Goal: Task Accomplishment & Management: Complete application form

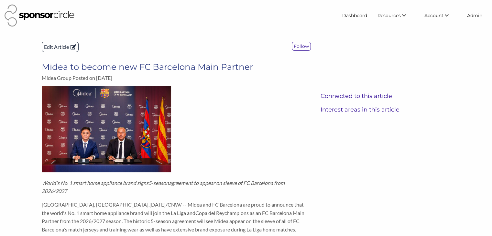
click at [51, 48] on p "Edit Article" at bounding box center [60, 47] width 36 height 10
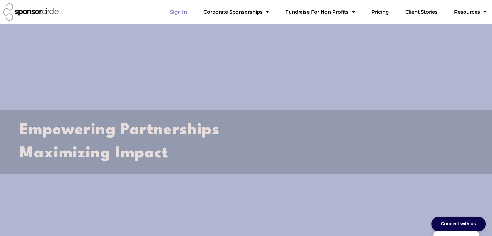
click at [192, 13] on link "Sign In" at bounding box center [178, 11] width 27 height 13
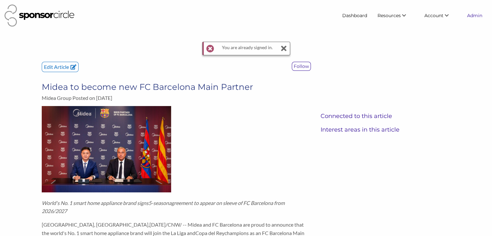
click at [478, 16] on link "Admin" at bounding box center [475, 16] width 26 height 12
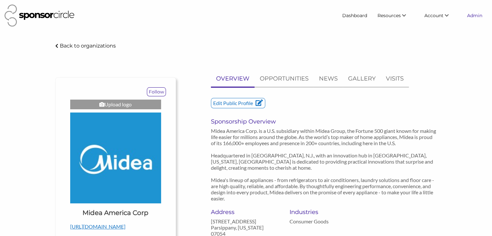
click at [470, 18] on link "Admin" at bounding box center [475, 16] width 26 height 12
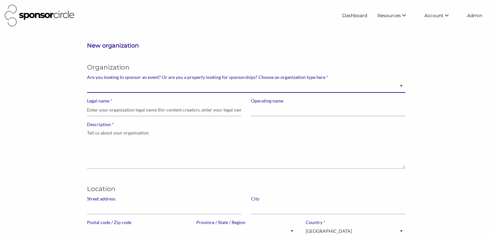
click at [201, 88] on select "Brand manager looking to sell to or sponsor events and sports teams Event organ…" at bounding box center [246, 86] width 318 height 13
select select "Sponsor"
click at [87, 80] on select "Brand manager looking to sell to or sponsor events and sports teams Event organ…" at bounding box center [246, 86] width 318 height 13
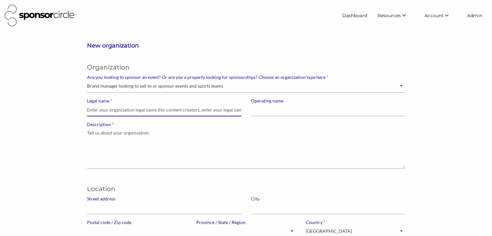
click at [169, 111] on input "* Legal name" at bounding box center [164, 110] width 154 height 13
type input "Midea Group"
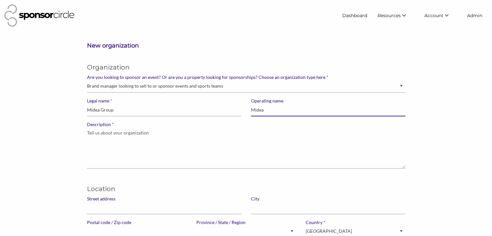
type input "Midea"
drag, startPoint x: 195, startPoint y: 126, endPoint x: 186, endPoint y: 137, distance: 15.2
click at [186, 137] on div "* Description" at bounding box center [246, 145] width 318 height 47
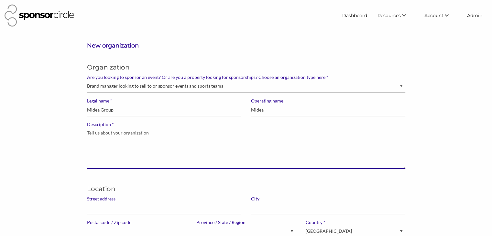
click at [186, 137] on textarea "* Description" at bounding box center [246, 147] width 318 height 41
paste textarea "Midea Group aspires to the vision of “Bringing Great Innovations to Life”, upho…"
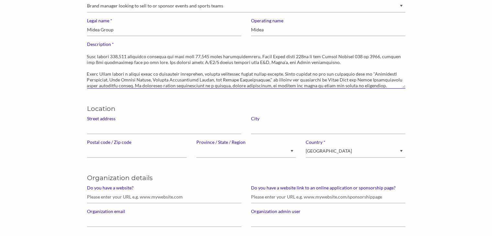
scroll to position [88, 0]
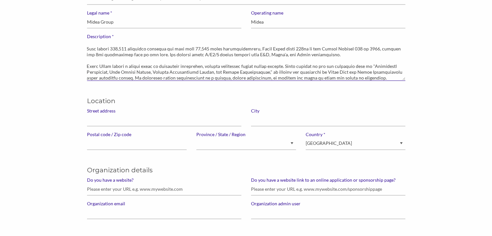
type textarea "Midea Group aspires to the vision of “Bringing Great Innovations to Life”, upho…"
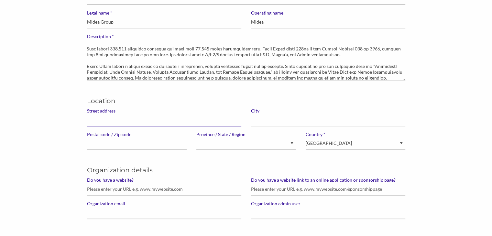
click at [137, 117] on input "Street address" at bounding box center [164, 120] width 154 height 13
type input "6 Midea Ave"
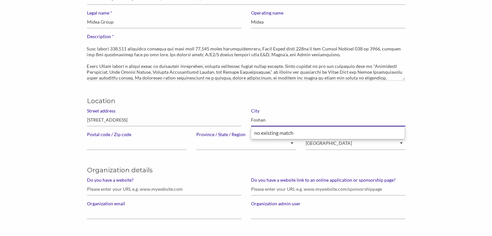
type input "Foshan"
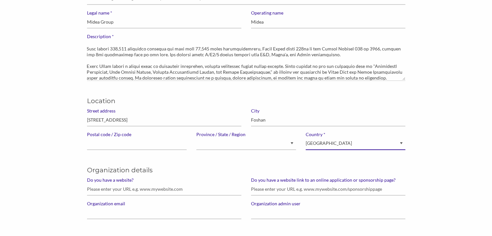
select select "China"
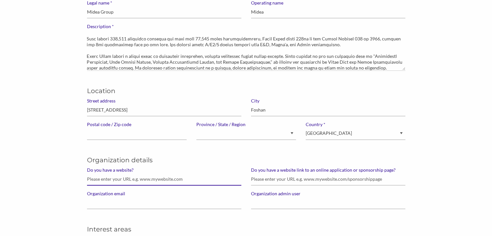
scroll to position [102, 0]
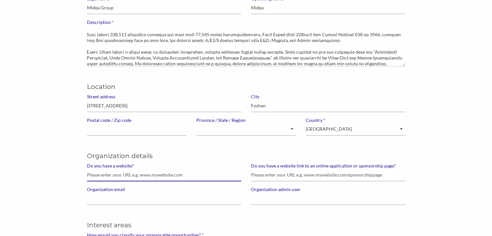
click at [114, 170] on input "Do you have a website?" at bounding box center [164, 175] width 154 height 13
paste input "https://www.midea-group.com/"
type input "https://www.midea-group.com/"
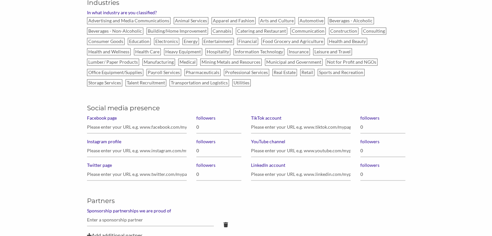
scroll to position [396, 0]
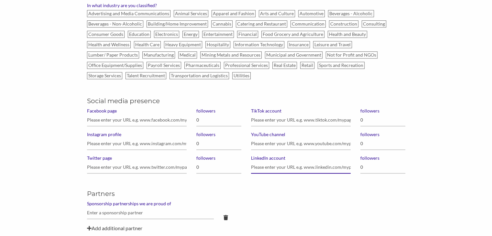
click at [291, 167] on input "LinkedIn account" at bounding box center [301, 167] width 100 height 13
paste input "https://www.linkedin.com/company/mideagroup/"
type input "https://www.linkedin.com/company/mideagroup/"
click at [382, 161] on input "0" at bounding box center [382, 167] width 45 height 13
type input "373,000"
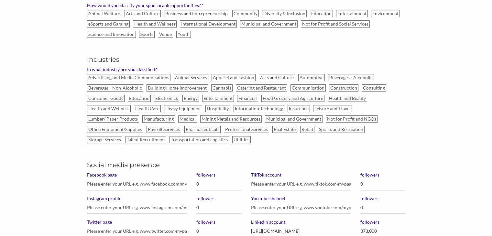
scroll to position [327, 0]
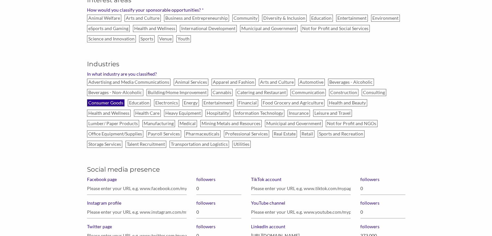
click at [113, 102] on label "Consumer Goods" at bounding box center [106, 102] width 38 height 7
click at [0, 0] on input "Consumer Goods" at bounding box center [0, 0] width 0 height 0
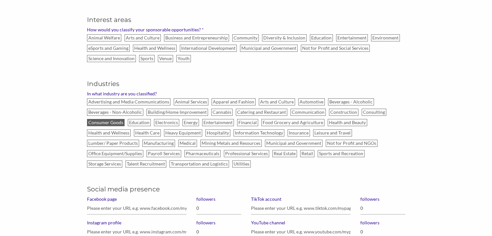
scroll to position [307, 0]
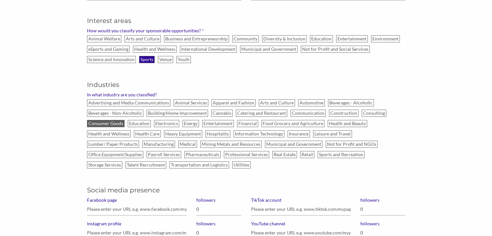
click at [143, 60] on label "Sports" at bounding box center [147, 59] width 16 height 7
click at [0, 0] on input "Sports" at bounding box center [0, 0] width 0 height 0
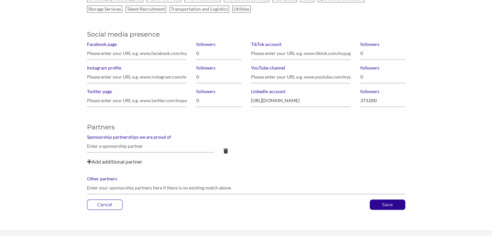
scroll to position [463, 0]
click at [98, 146] on input "text" at bounding box center [150, 145] width 127 height 13
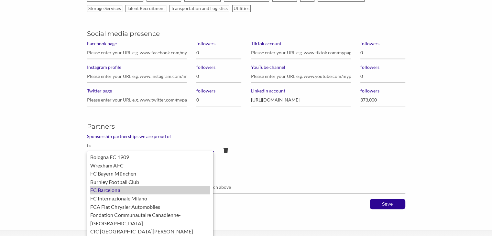
click at [107, 192] on div "FC Barcelona" at bounding box center [150, 190] width 120 height 8
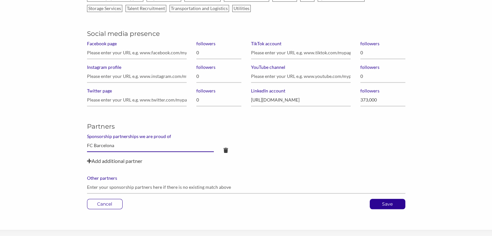
type input "FC Barcelona"
click at [375, 201] on p "Save" at bounding box center [387, 204] width 35 height 10
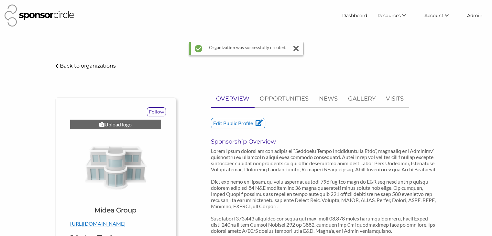
click at [113, 124] on div "Upload logo" at bounding box center [115, 125] width 91 height 10
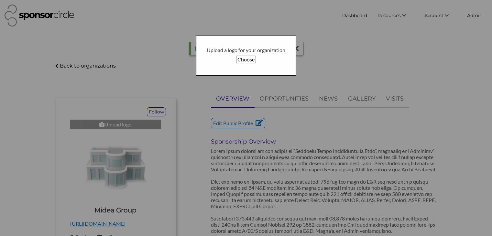
click at [265, 74] on div "Upload a logo for your organization Choose" at bounding box center [246, 56] width 100 height 40
click at [247, 61] on button "Choose" at bounding box center [246, 60] width 20 height 8
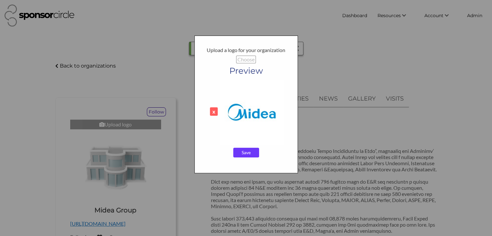
click at [237, 150] on input "Save" at bounding box center [246, 153] width 26 height 10
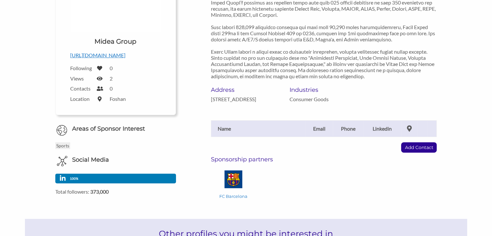
scroll to position [172, 0]
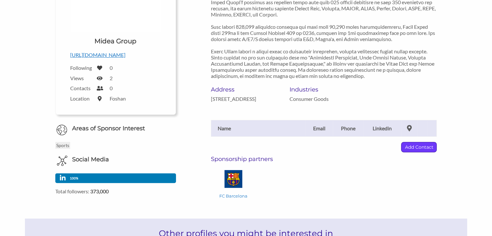
click at [409, 152] on p "Add Contact" at bounding box center [418, 147] width 35 height 10
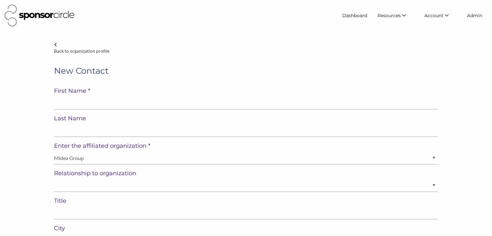
select select "[GEOGRAPHIC_DATA]"
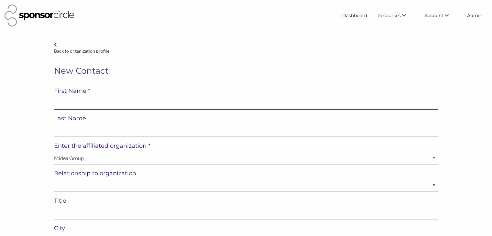
click at [153, 100] on input "text" at bounding box center [246, 103] width 384 height 13
paste input "[PERSON_NAME]"
type input "[PERSON_NAME]"
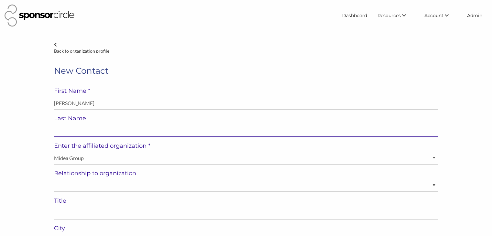
click at [123, 126] on input "text" at bounding box center [246, 130] width 384 height 13
paste input "[PERSON_NAME]"
type input "[PERSON_NAME]"
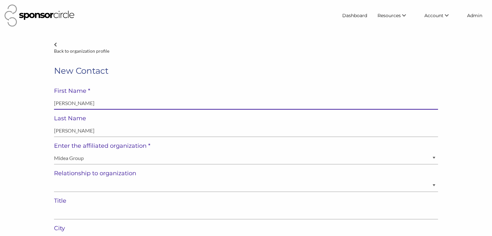
click at [85, 105] on input "[PERSON_NAME]" at bounding box center [246, 103] width 384 height 13
type input "[PERSON_NAME]"
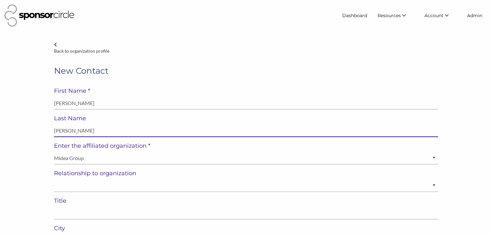
click at [65, 130] on input "[PERSON_NAME]" at bounding box center [246, 130] width 384 height 13
type input "Scafato"
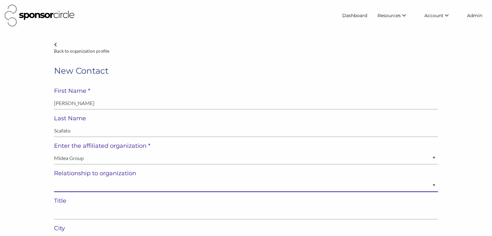
click at [68, 187] on select "Staff Volunteer" at bounding box center [246, 185] width 384 height 13
select select "Staff"
click at [54, 179] on select "Staff Volunteer" at bounding box center [246, 185] width 384 height 13
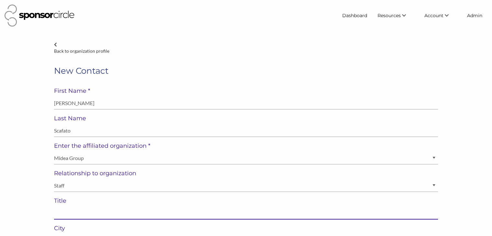
click at [67, 209] on input "text" at bounding box center [246, 213] width 384 height 13
paste input "Global Marketing & Brand Manager"
type input "Global Marketing & Brand Manager"
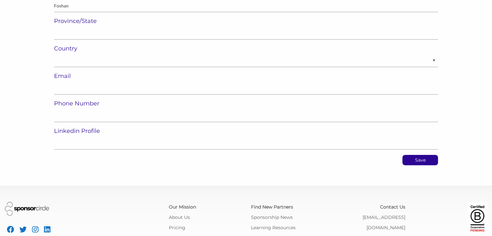
scroll to position [235, 0]
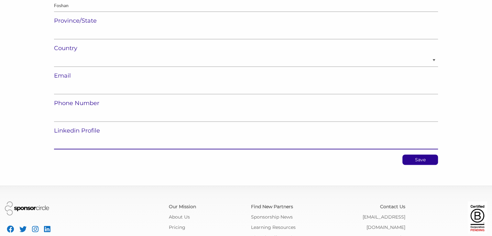
click at [62, 139] on input "url" at bounding box center [246, 143] width 384 height 13
paste input "[URL][DOMAIN_NAME]"
type input "[URL][DOMAIN_NAME]"
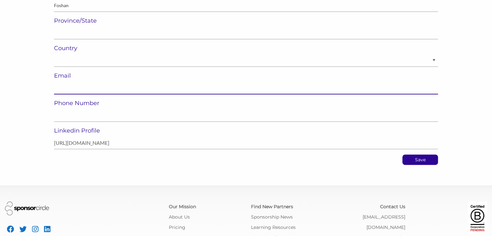
click at [101, 83] on input "email" at bounding box center [246, 88] width 384 height 13
paste input "[PERSON_NAME][EMAIL_ADDRESS][DOMAIN_NAME]"
type input "[PERSON_NAME][EMAIL_ADDRESS][DOMAIN_NAME]"
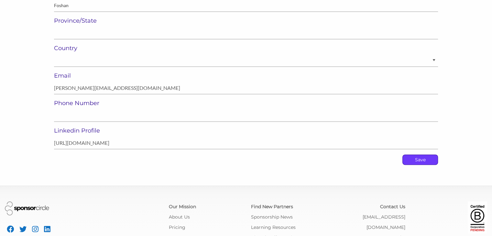
click at [424, 158] on p "Save" at bounding box center [420, 160] width 35 height 10
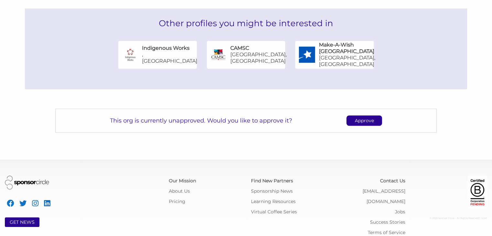
scroll to position [408, 0]
click at [361, 124] on p "Approve" at bounding box center [364, 120] width 35 height 10
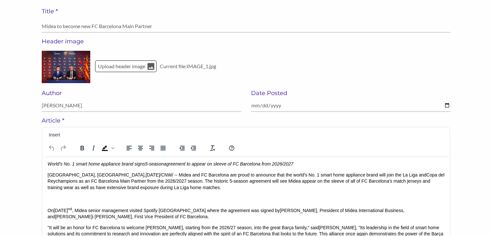
scroll to position [56, 0]
drag, startPoint x: 140, startPoint y: 175, endPoint x: 48, endPoint y: 174, distance: 91.8
click at [48, 174] on p "[GEOGRAPHIC_DATA], [GEOGRAPHIC_DATA] , [DATE] /CNW/ -- Midea and FC Barcelona a…" at bounding box center [246, 181] width 397 height 19
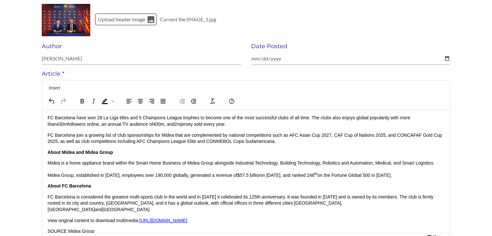
scroll to position [104, 0]
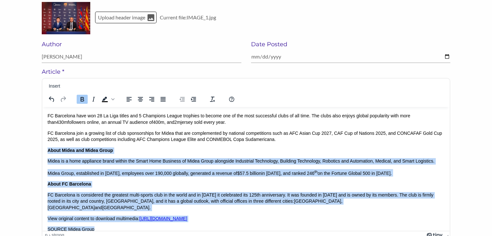
drag, startPoint x: 48, startPoint y: 149, endPoint x: 107, endPoint y: 220, distance: 91.9
click at [107, 220] on body "World's No. 1 smart home appliance brand signs 5-season agreement to appear on …" at bounding box center [246, 115] width 397 height 235
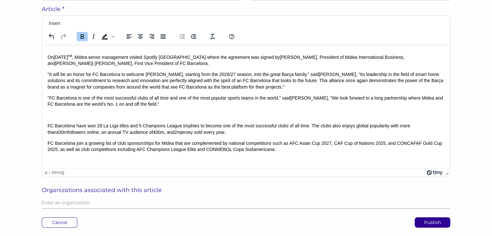
scroll to position [169, 0]
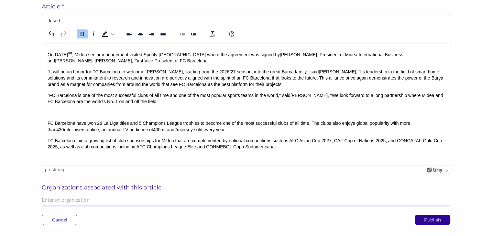
click at [96, 202] on input "text" at bounding box center [246, 200] width 408 height 13
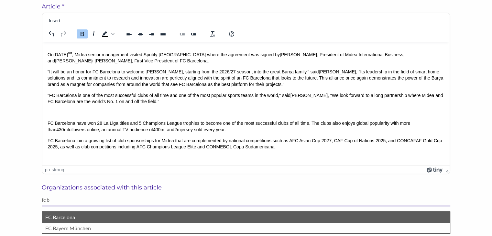
type input "fc b"
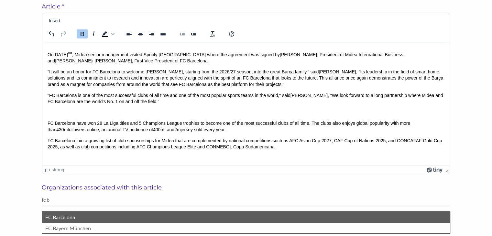
click at [75, 214] on p "FC Barcelona" at bounding box center [245, 217] width 401 height 8
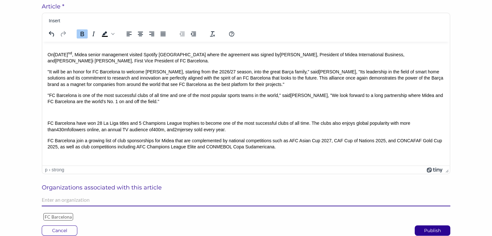
click at [78, 200] on input "text" at bounding box center [246, 200] width 408 height 13
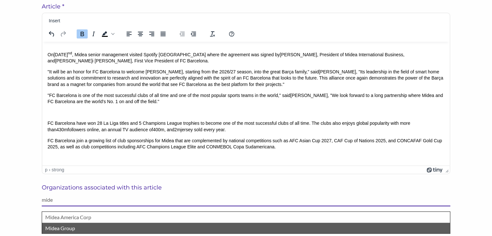
type input "mide"
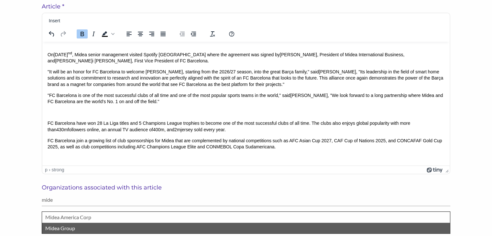
click at [69, 225] on p "Midea Group" at bounding box center [245, 228] width 401 height 8
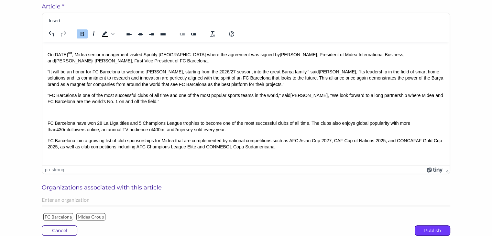
click at [420, 229] on p "Publish" at bounding box center [432, 231] width 35 height 10
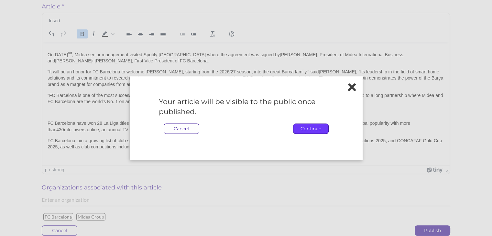
click at [310, 128] on p "Continue" at bounding box center [310, 129] width 35 height 10
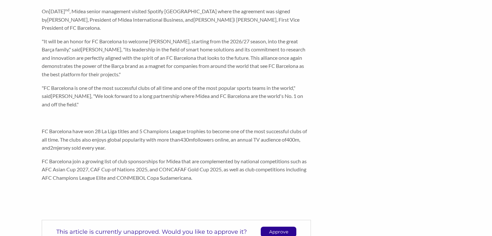
scroll to position [277, 0]
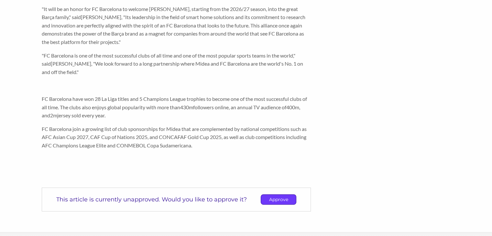
click at [271, 195] on p "Approve" at bounding box center [278, 200] width 35 height 10
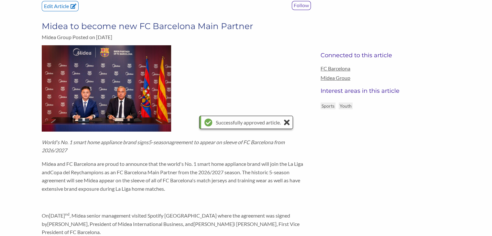
scroll to position [0, 0]
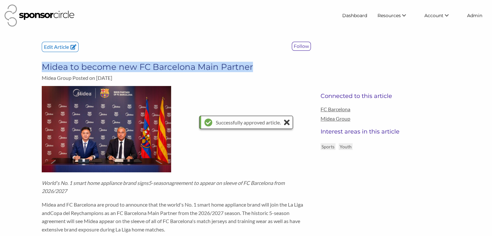
drag, startPoint x: 253, startPoint y: 64, endPoint x: 45, endPoint y: 66, distance: 208.6
click at [45, 66] on h3 "Midea to become new FC Barcelona Main Partner" at bounding box center [176, 67] width 269 height 10
copy h3 "Midea to become new FC Barcelona Main Partner"
